Goal: Information Seeking & Learning: Understand process/instructions

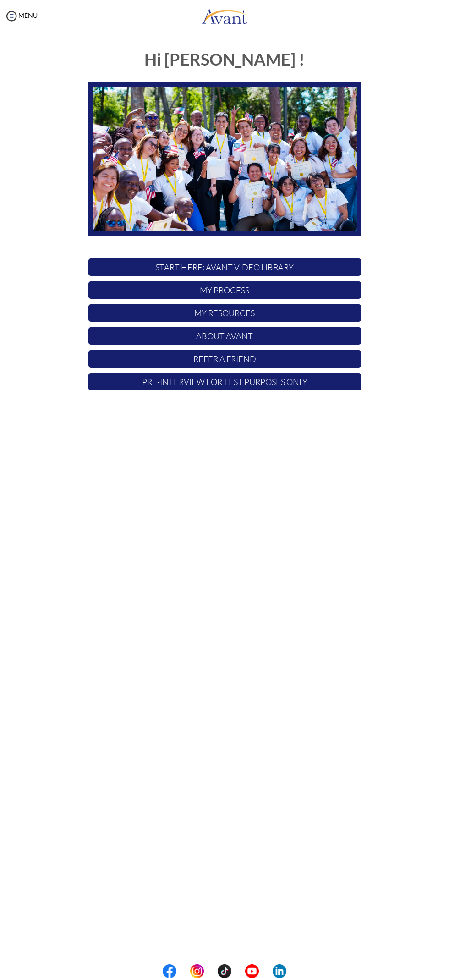
click at [286, 269] on p "START HERE: Avant Video Library" at bounding box center [224, 267] width 273 height 17
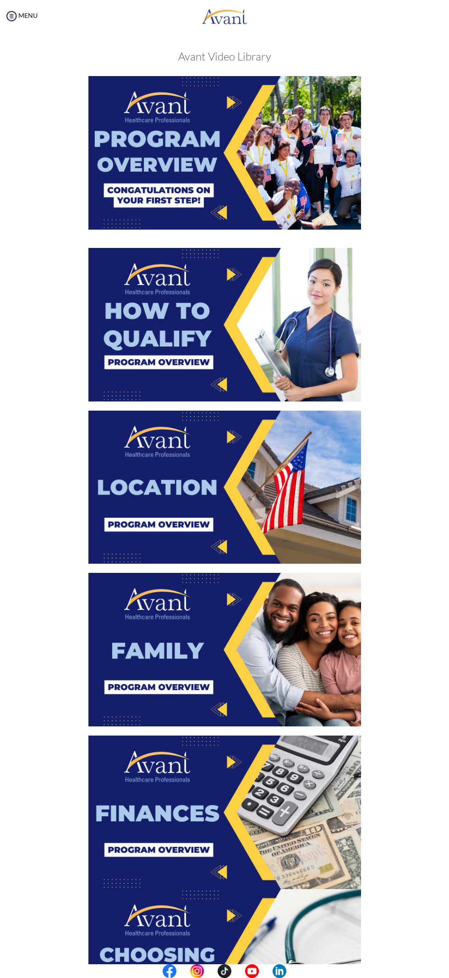
click at [272, 168] on img at bounding box center [224, 153] width 273 height 154
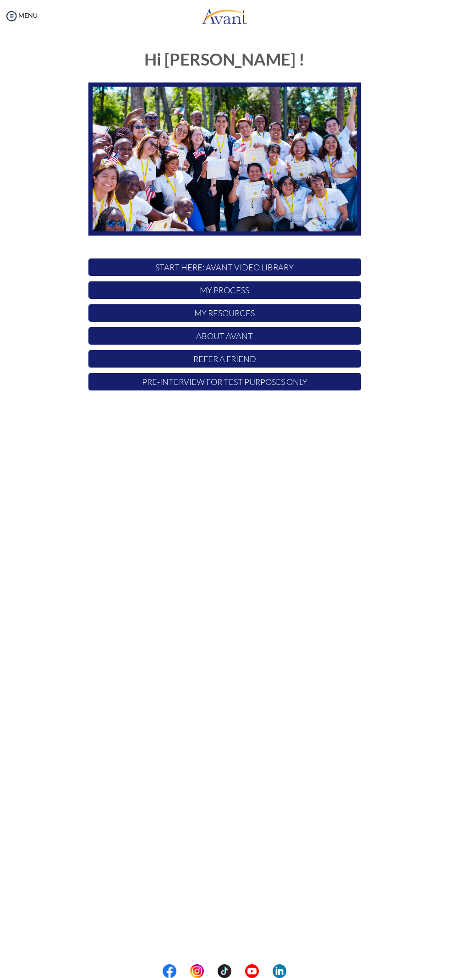
click at [294, 264] on p "START HERE: Avant Video Library" at bounding box center [224, 267] width 273 height 17
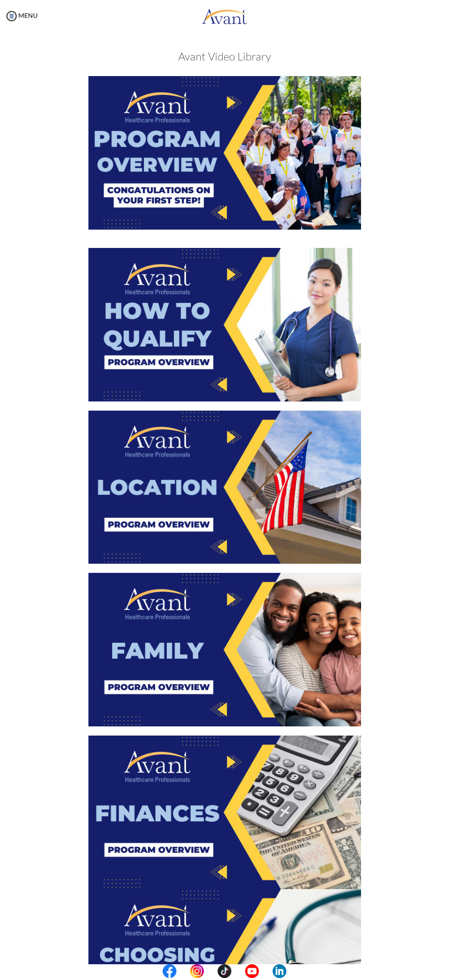
click at [250, 179] on img at bounding box center [224, 153] width 273 height 154
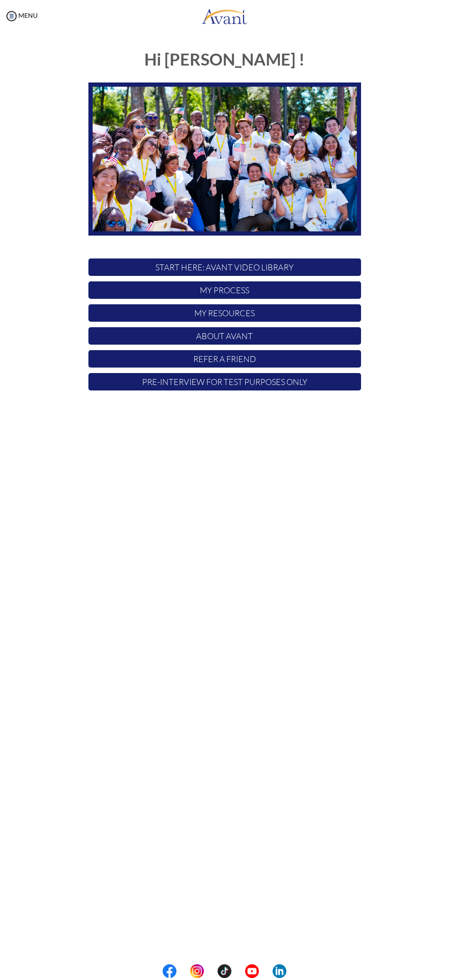
click at [273, 267] on p "START HERE: Avant Video Library" at bounding box center [224, 267] width 273 height 17
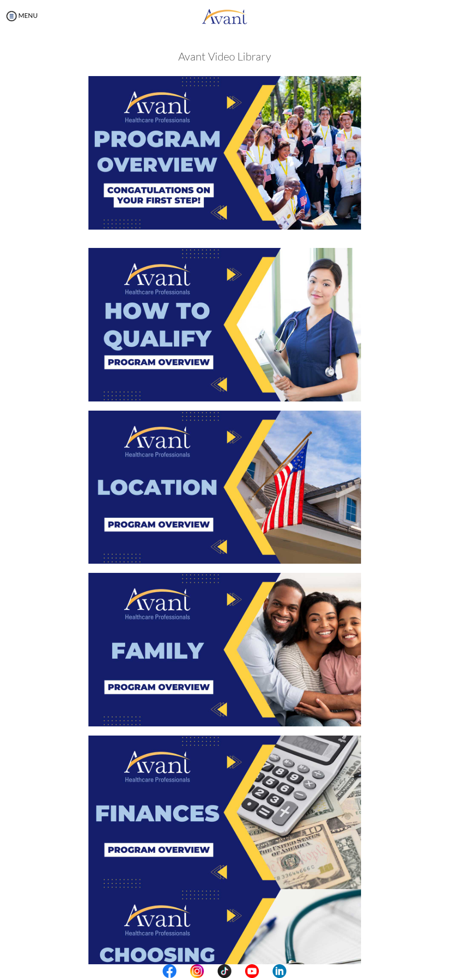
click at [234, 318] on img at bounding box center [224, 325] width 273 height 154
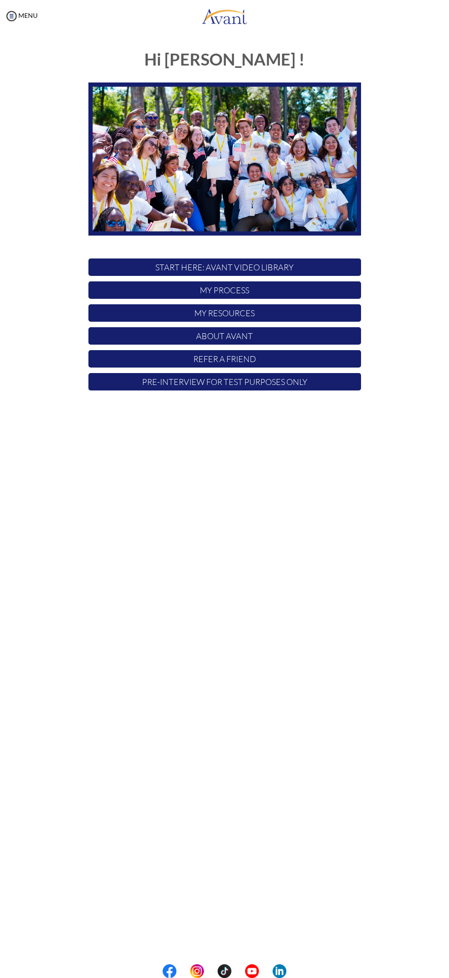
click at [272, 266] on p "START HERE: Avant Video Library" at bounding box center [224, 267] width 273 height 17
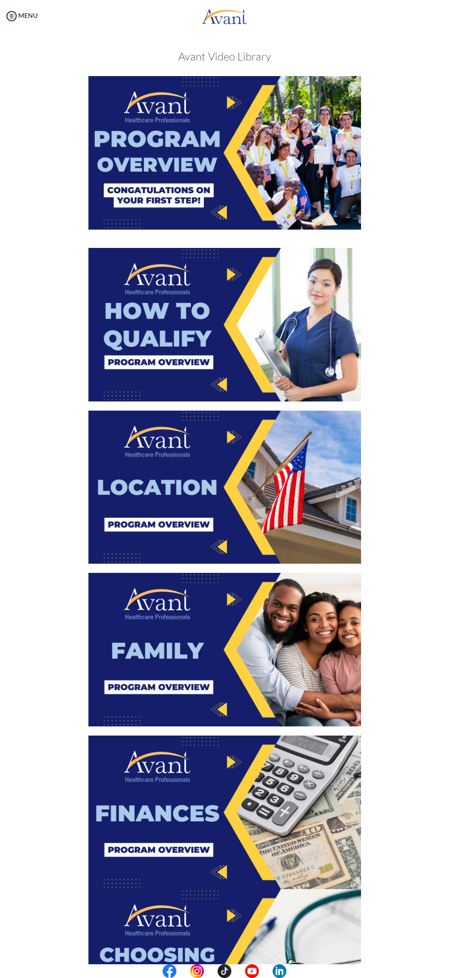
click at [216, 463] on img at bounding box center [224, 488] width 273 height 154
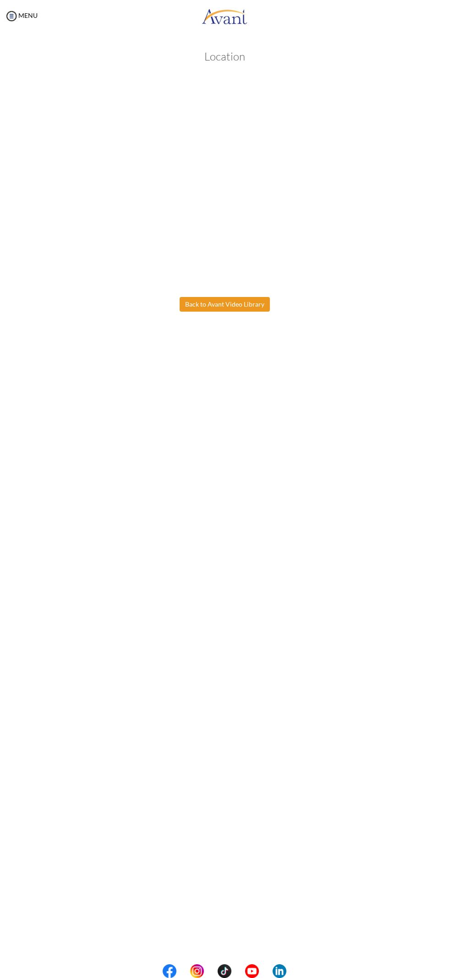
click at [243, 304] on body "Maintenance break. Please come back in 2 hours. MENU My Status What is the next…" at bounding box center [224, 489] width 449 height 978
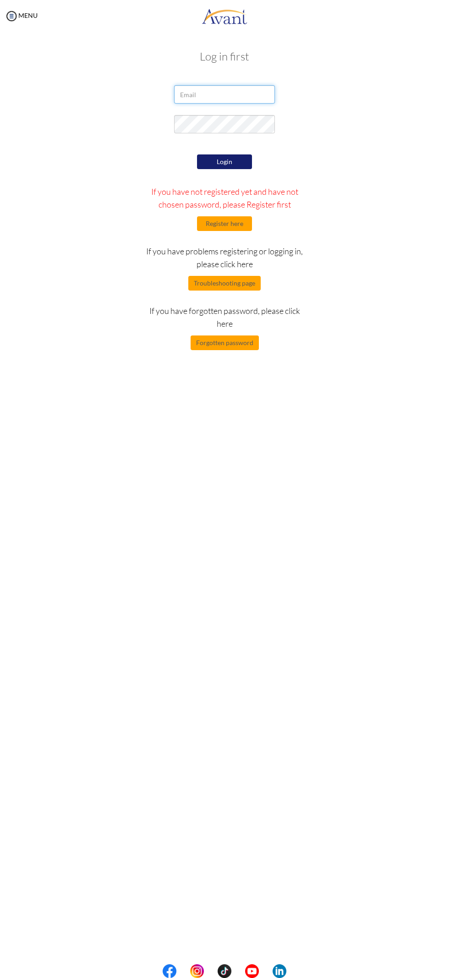
click at [227, 94] on input "email" at bounding box center [224, 94] width 101 height 18
type input "2000abdulmajeed18@gmail.com"
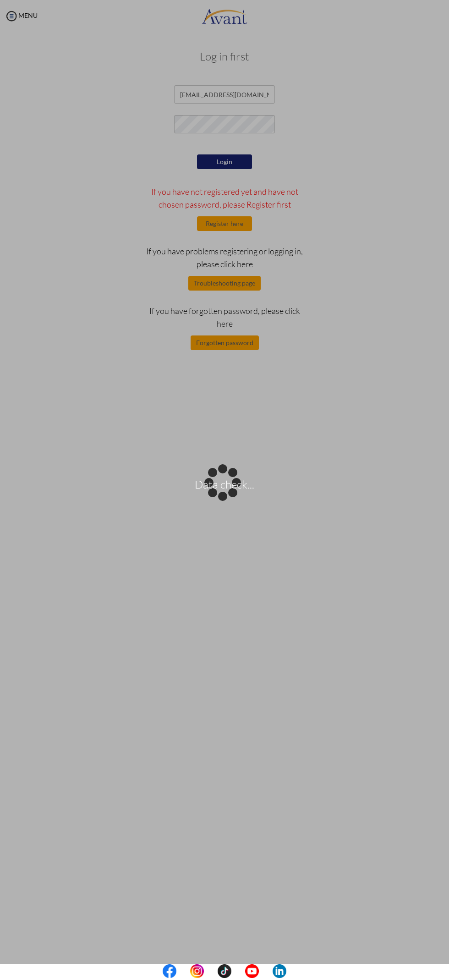
click at [222, 483] on div "Data check..." at bounding box center [224, 489] width 13 height 13
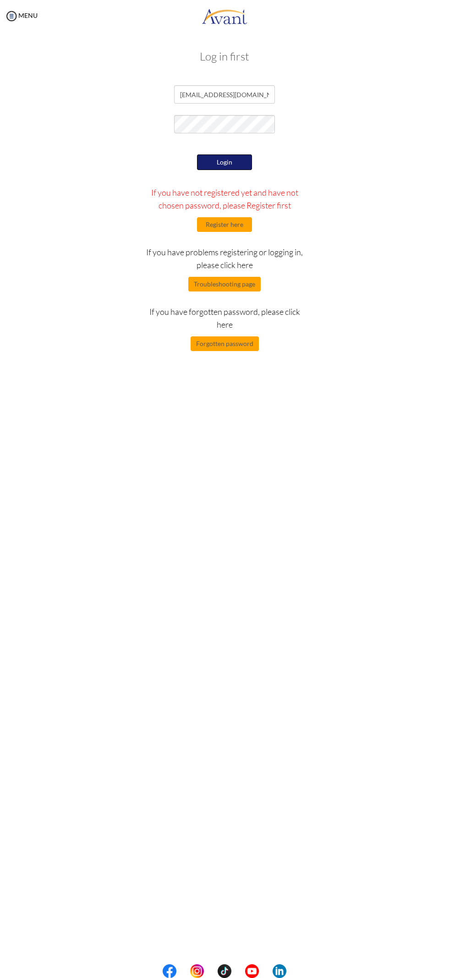
click at [237, 162] on button "Login" at bounding box center [224, 162] width 55 height 16
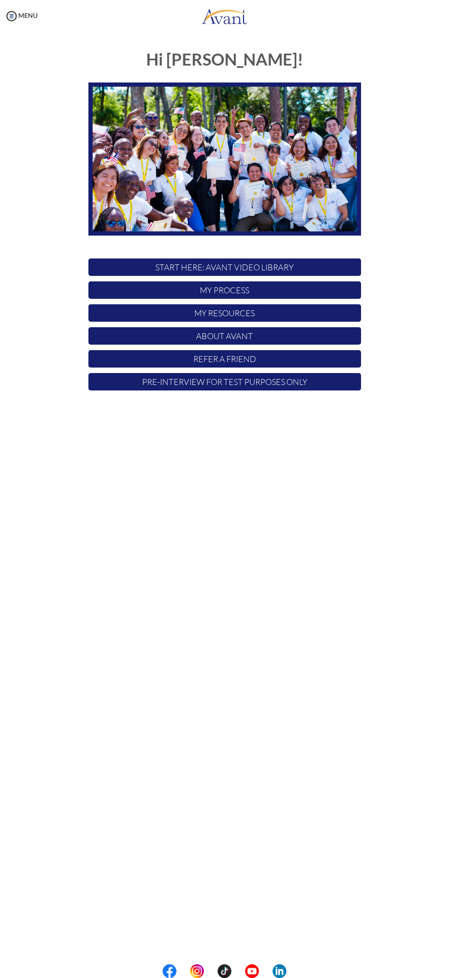
click at [292, 262] on p "START HERE: Avant Video Library" at bounding box center [224, 267] width 273 height 17
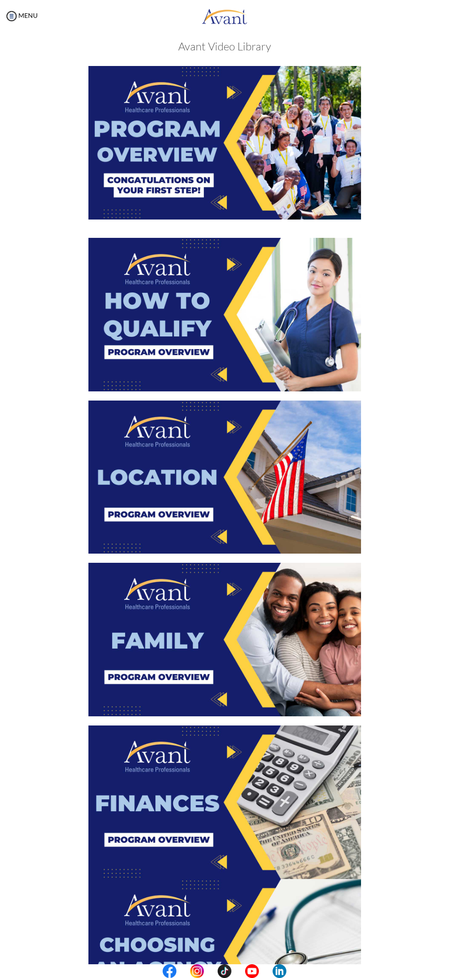
scroll to position [12, 0]
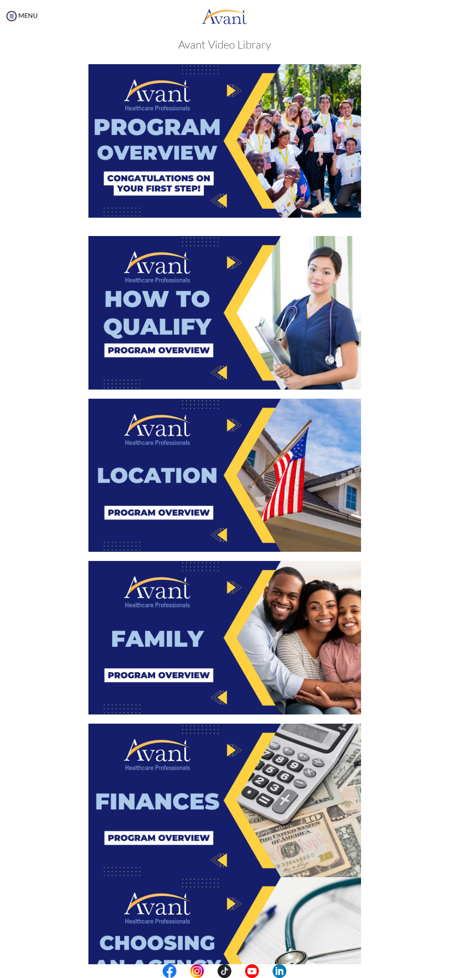
click at [218, 627] on img at bounding box center [224, 638] width 273 height 154
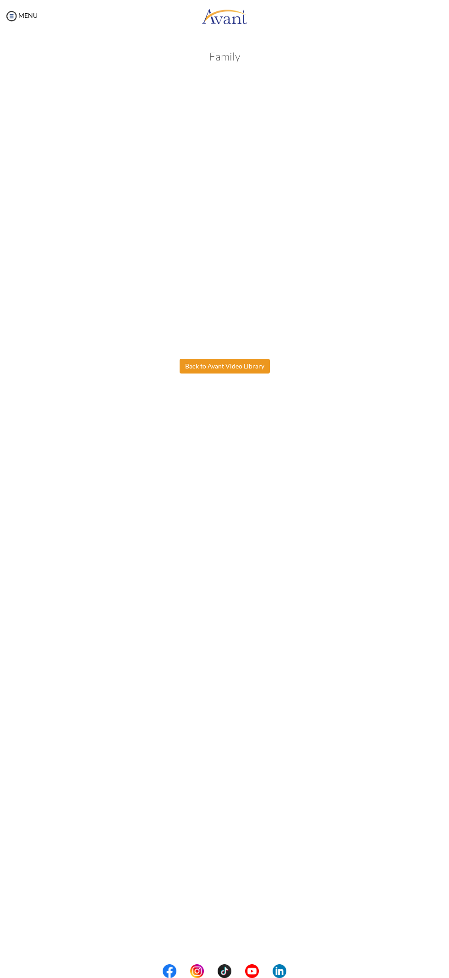
click at [241, 366] on body "Maintenance break. Please come back in 2 hours. MENU My Status What is the next…" at bounding box center [224, 489] width 449 height 978
click at [25, 19] on link "MENU" at bounding box center [21, 15] width 33 height 8
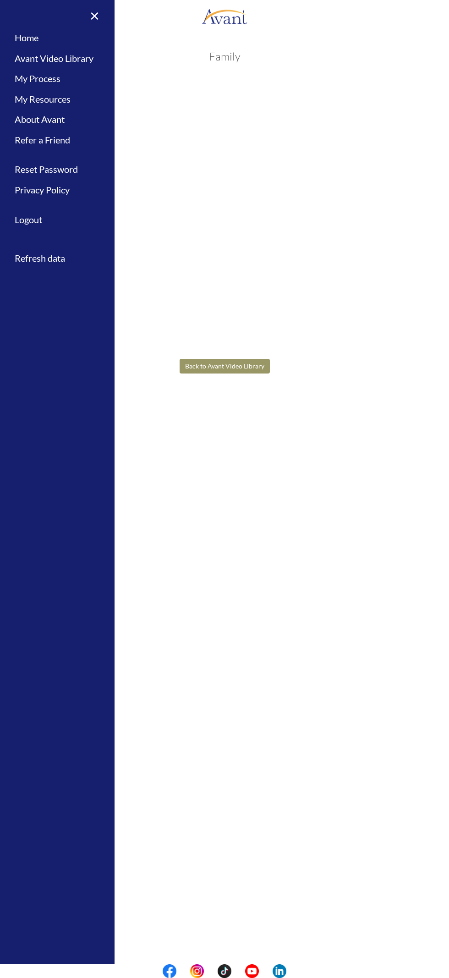
click at [239, 339] on div "Family Back to Avant Video Library" at bounding box center [225, 234] width 344 height 386
click at [248, 343] on div "Family Back to Avant Video Library" at bounding box center [225, 234] width 344 height 386
click at [91, 14] on link "×" at bounding box center [89, 15] width 28 height 31
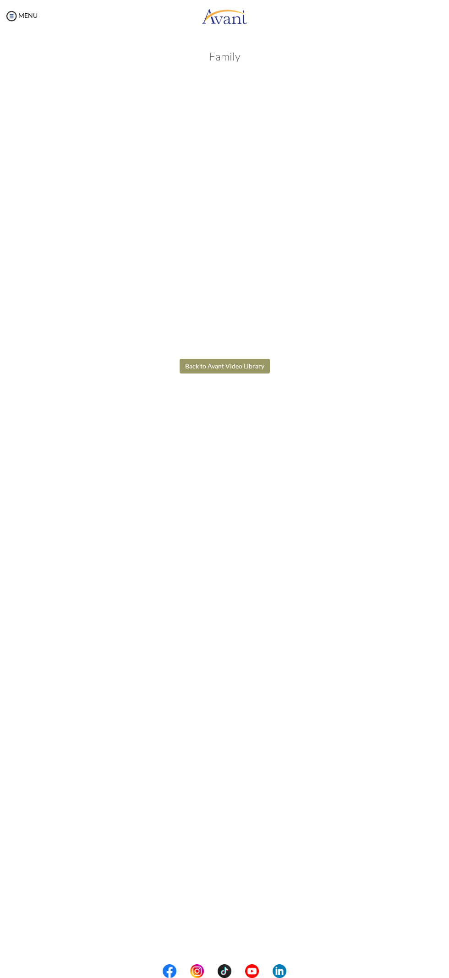
click at [244, 371] on button "Back to Avant Video Library" at bounding box center [225, 366] width 90 height 15
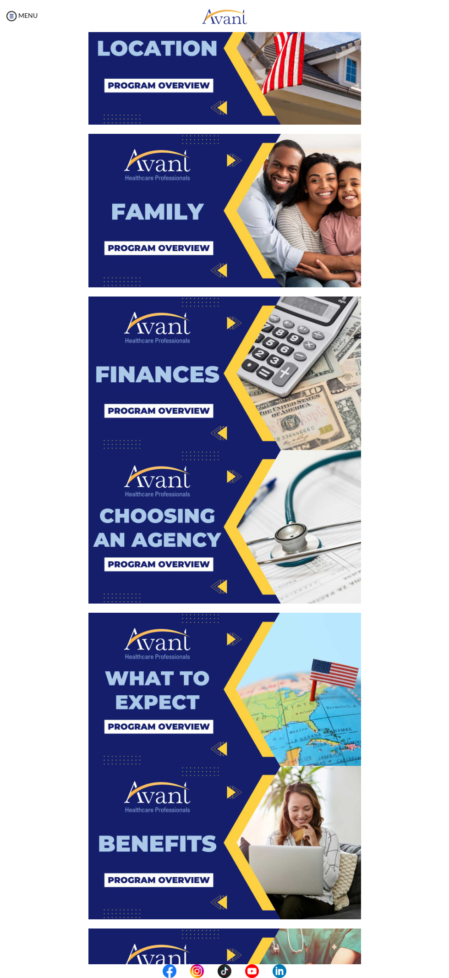
scroll to position [442, 0]
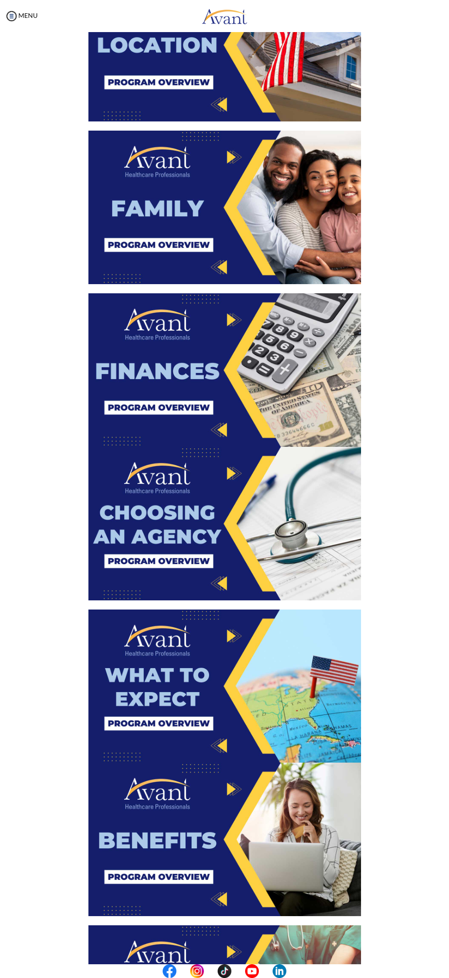
click at [251, 433] on img at bounding box center [224, 370] width 273 height 154
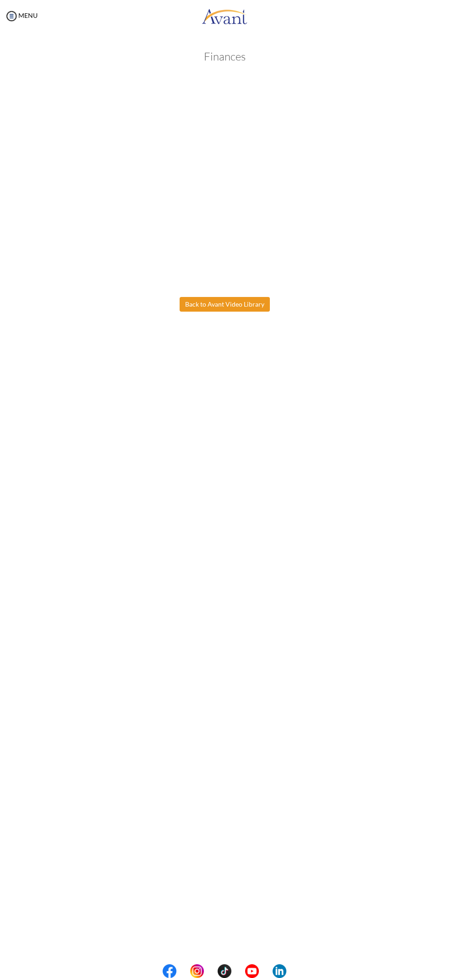
click at [236, 307] on body "Maintenance break. Please come back in 2 hours. MENU My Status What is the next…" at bounding box center [224, 489] width 449 height 978
click at [239, 302] on button "Back to Avant Video Library" at bounding box center [225, 304] width 90 height 15
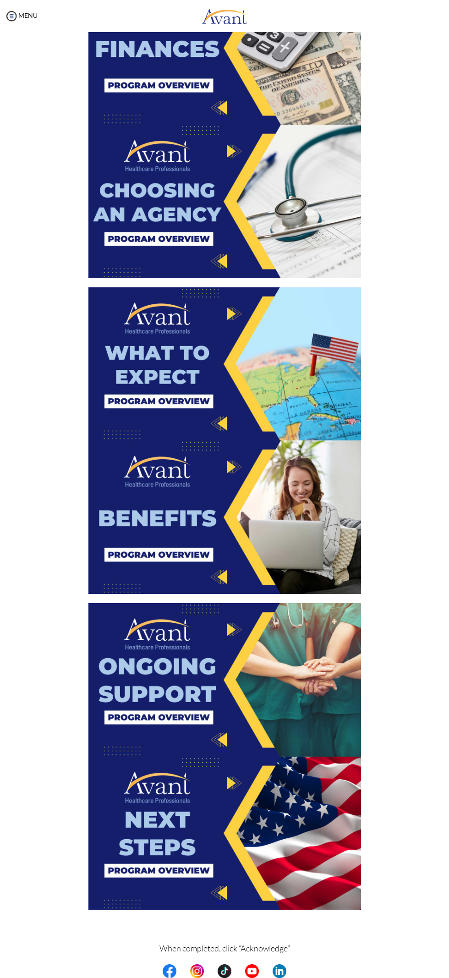
scroll to position [802, 0]
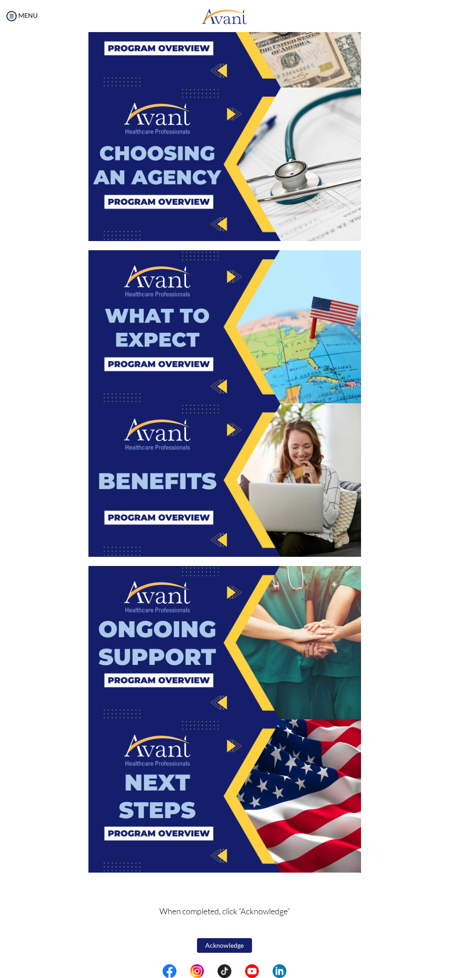
click at [215, 409] on img at bounding box center [224, 480] width 273 height 154
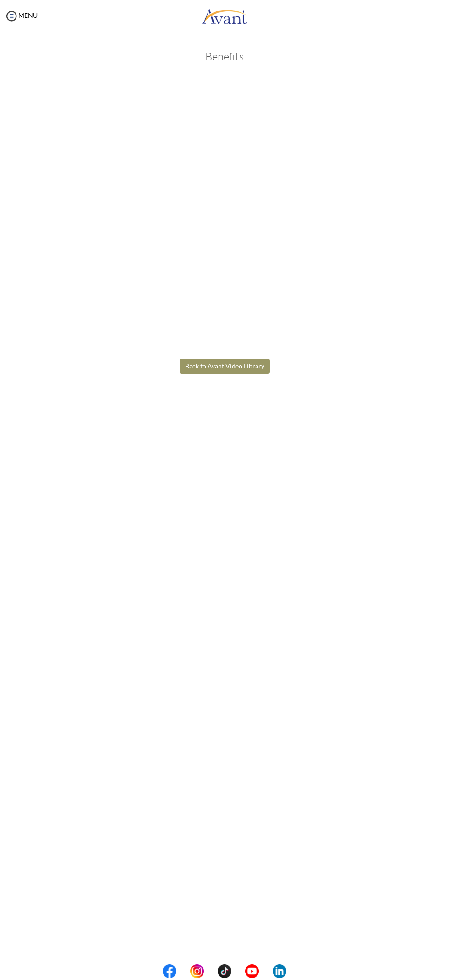
click at [390, 298] on body "Maintenance break. Please come back in 2 hours. MENU My Status What is the next…" at bounding box center [224, 489] width 449 height 978
click at [215, 361] on body "Maintenance break. Please come back in 2 hours. MENU My Status What is the next…" at bounding box center [224, 489] width 449 height 978
click at [236, 366] on button "Back to Avant Video Library" at bounding box center [225, 366] width 90 height 15
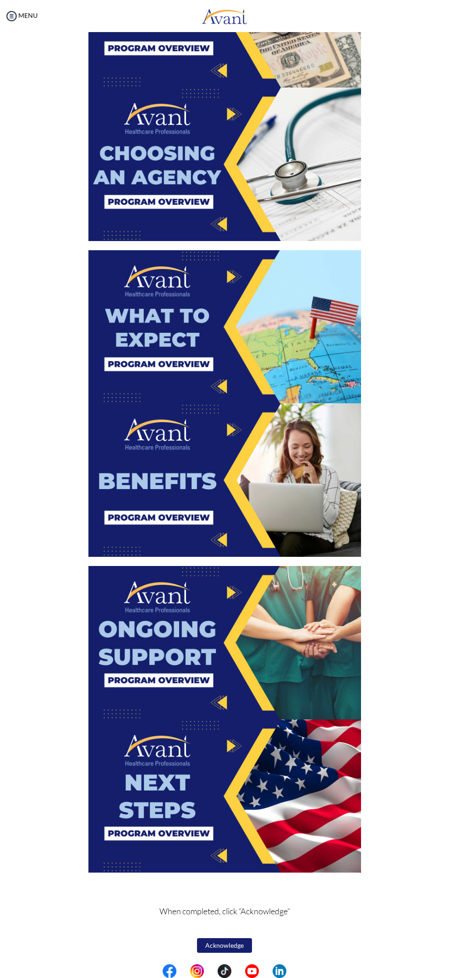
click at [229, 688] on img at bounding box center [224, 643] width 273 height 154
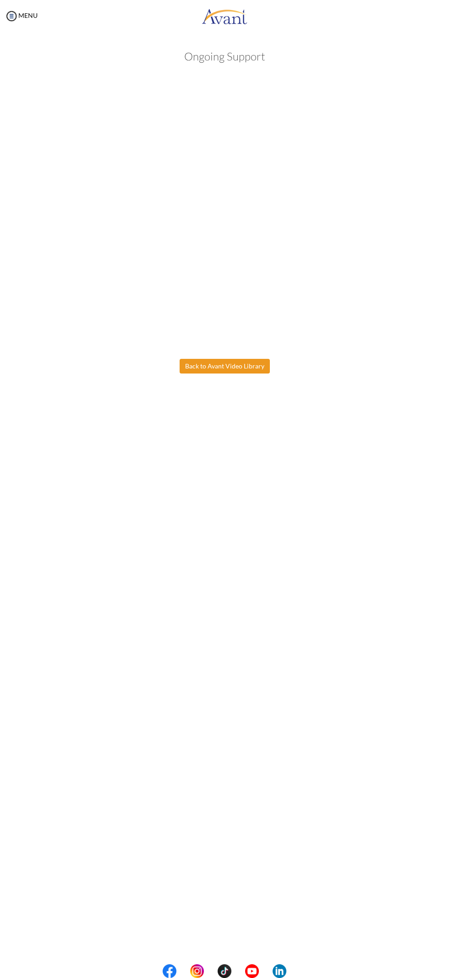
click at [207, 366] on body "Maintenance break. Please come back in 2 hours. MENU My Status What is the next…" at bounding box center [224, 489] width 449 height 978
click at [249, 363] on button "Back to Avant Video Library" at bounding box center [225, 366] width 90 height 15
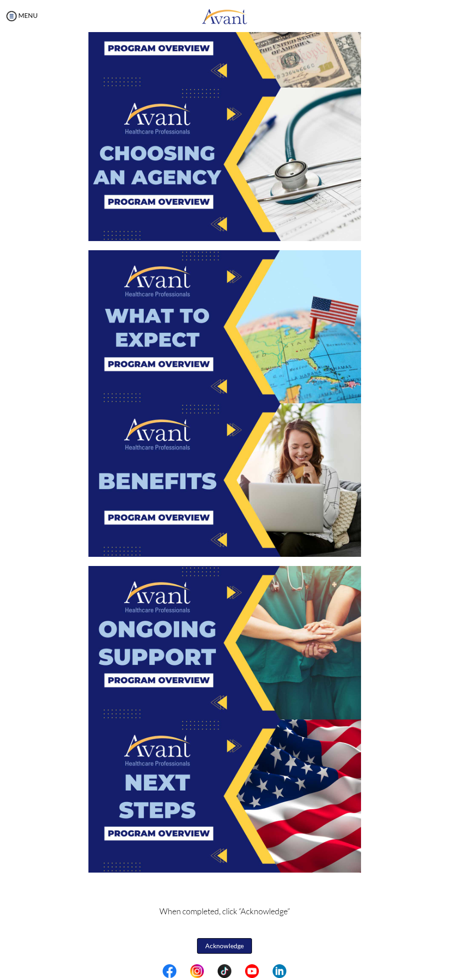
click at [220, 943] on button "Acknowledge" at bounding box center [224, 946] width 55 height 16
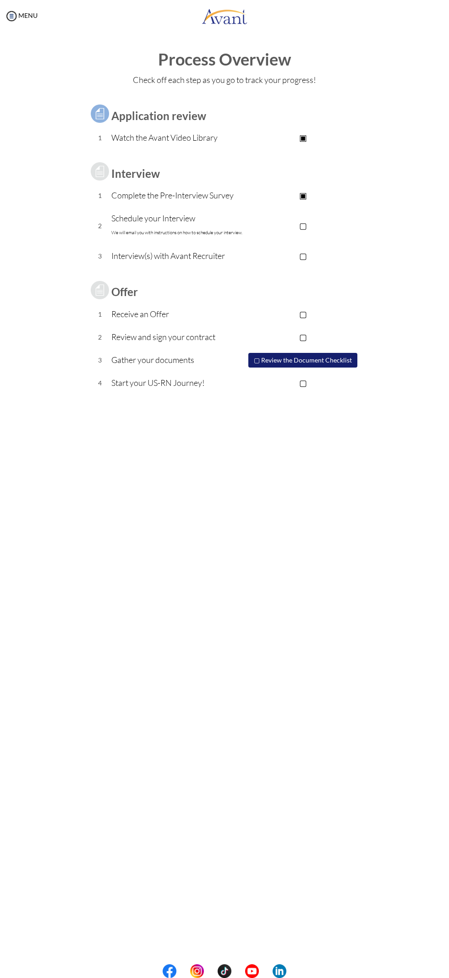
click at [296, 222] on p "▢" at bounding box center [303, 225] width 116 height 13
click at [337, 359] on button "▢ Review the Document Checklist" at bounding box center [303, 361] width 110 height 16
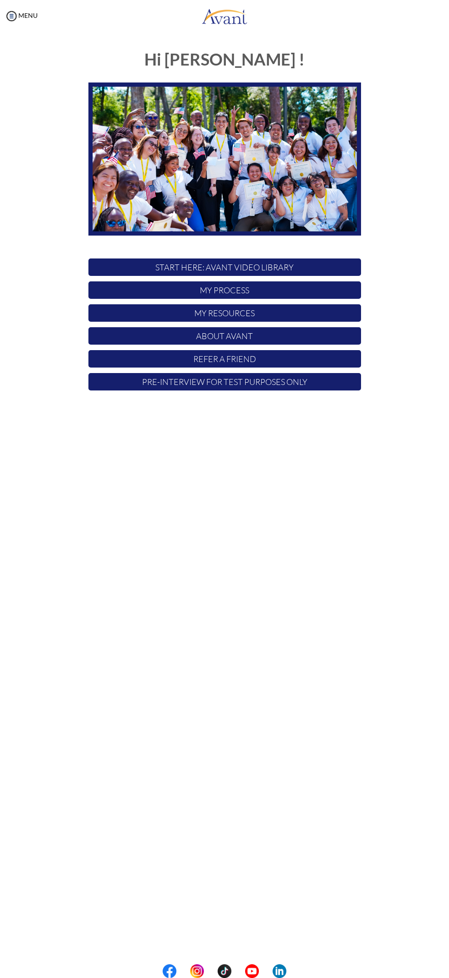
click at [299, 290] on p "My Process" at bounding box center [224, 289] width 273 height 17
